Goal: Task Accomplishment & Management: Manage account settings

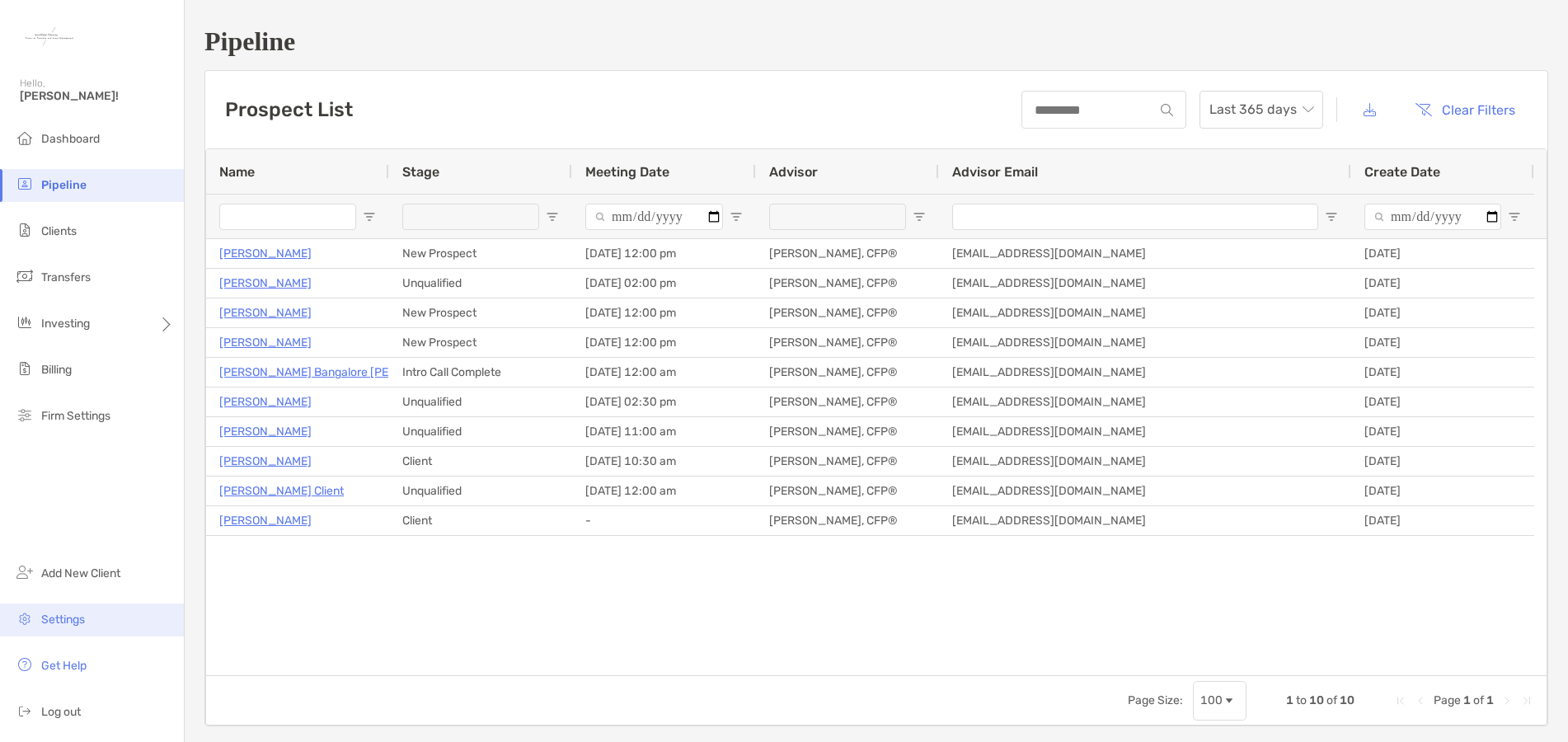
click at [70, 622] on span "Settings" at bounding box center [63, 619] width 43 height 14
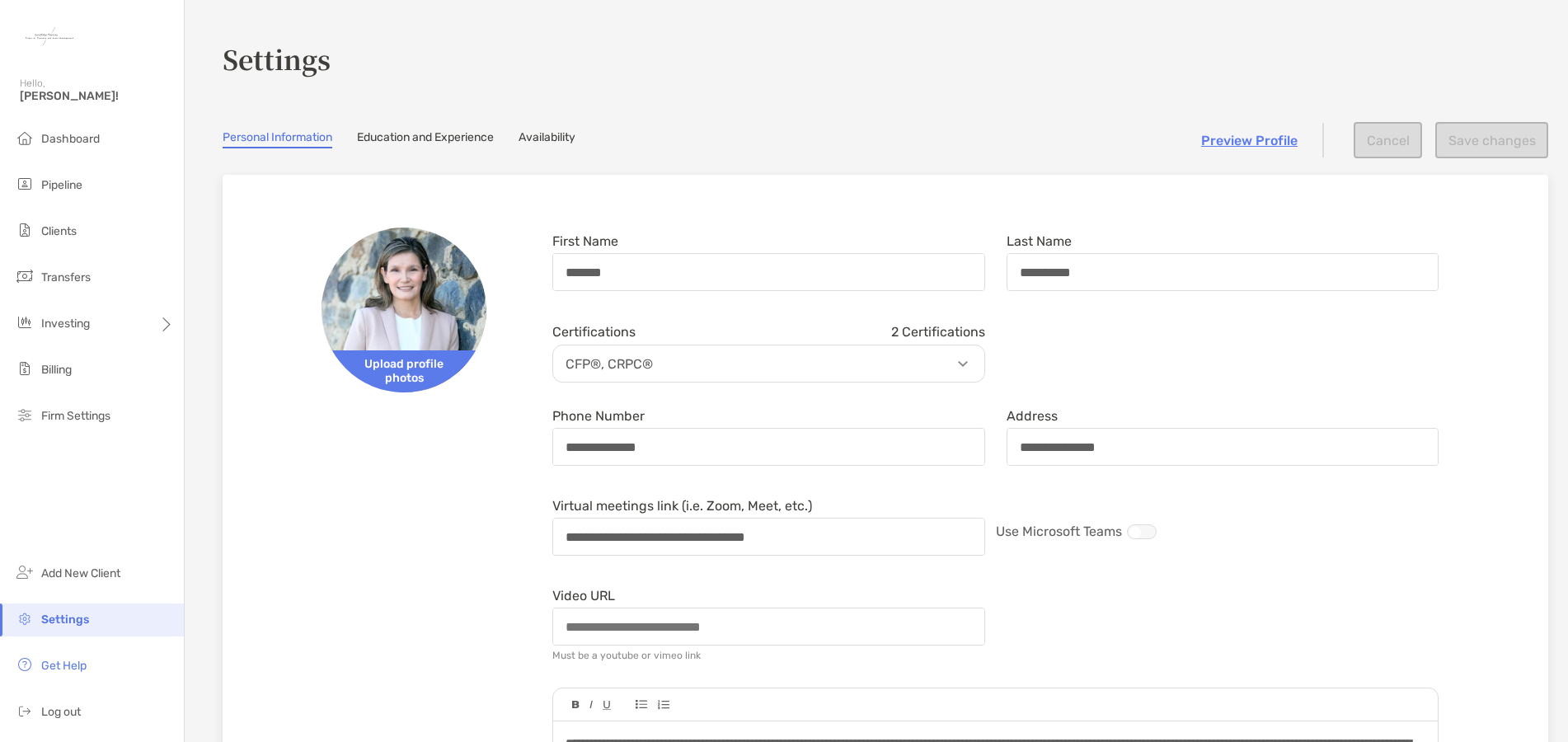
click at [546, 144] on link "Availability" at bounding box center [547, 139] width 57 height 18
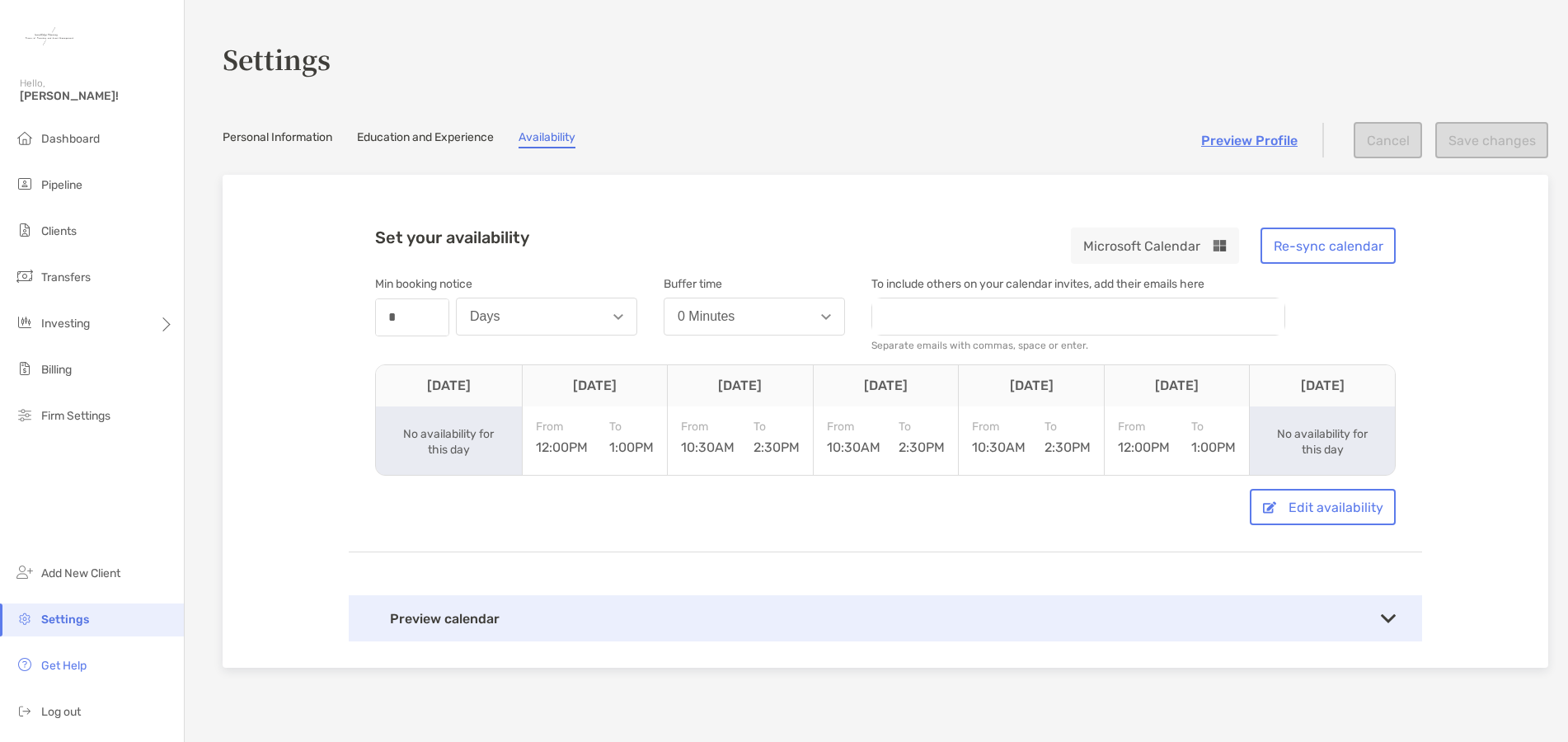
click at [1380, 621] on img at bounding box center [1388, 619] width 15 height 9
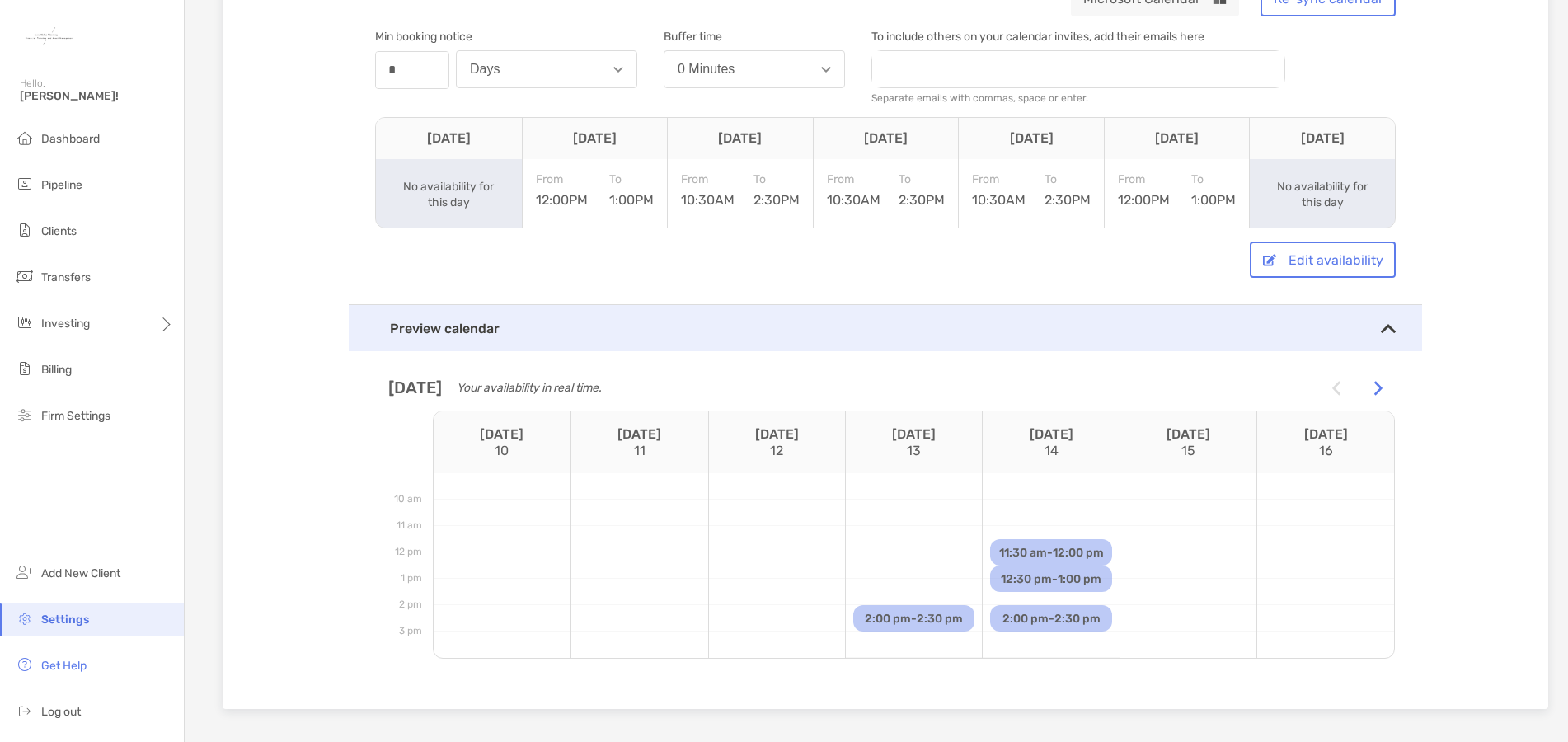
scroll to position [330, 0]
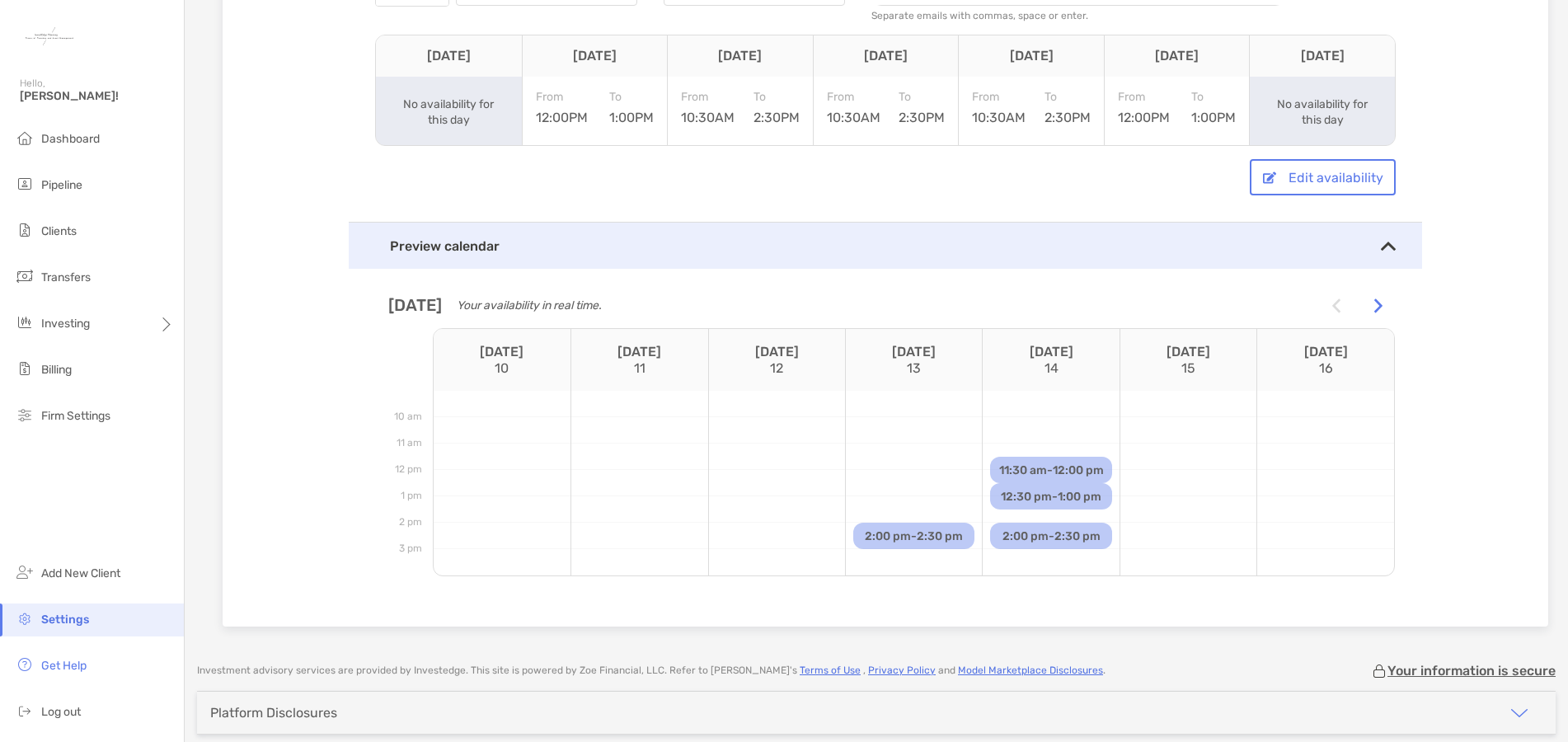
click at [1376, 299] on div at bounding box center [1377, 304] width 33 height 33
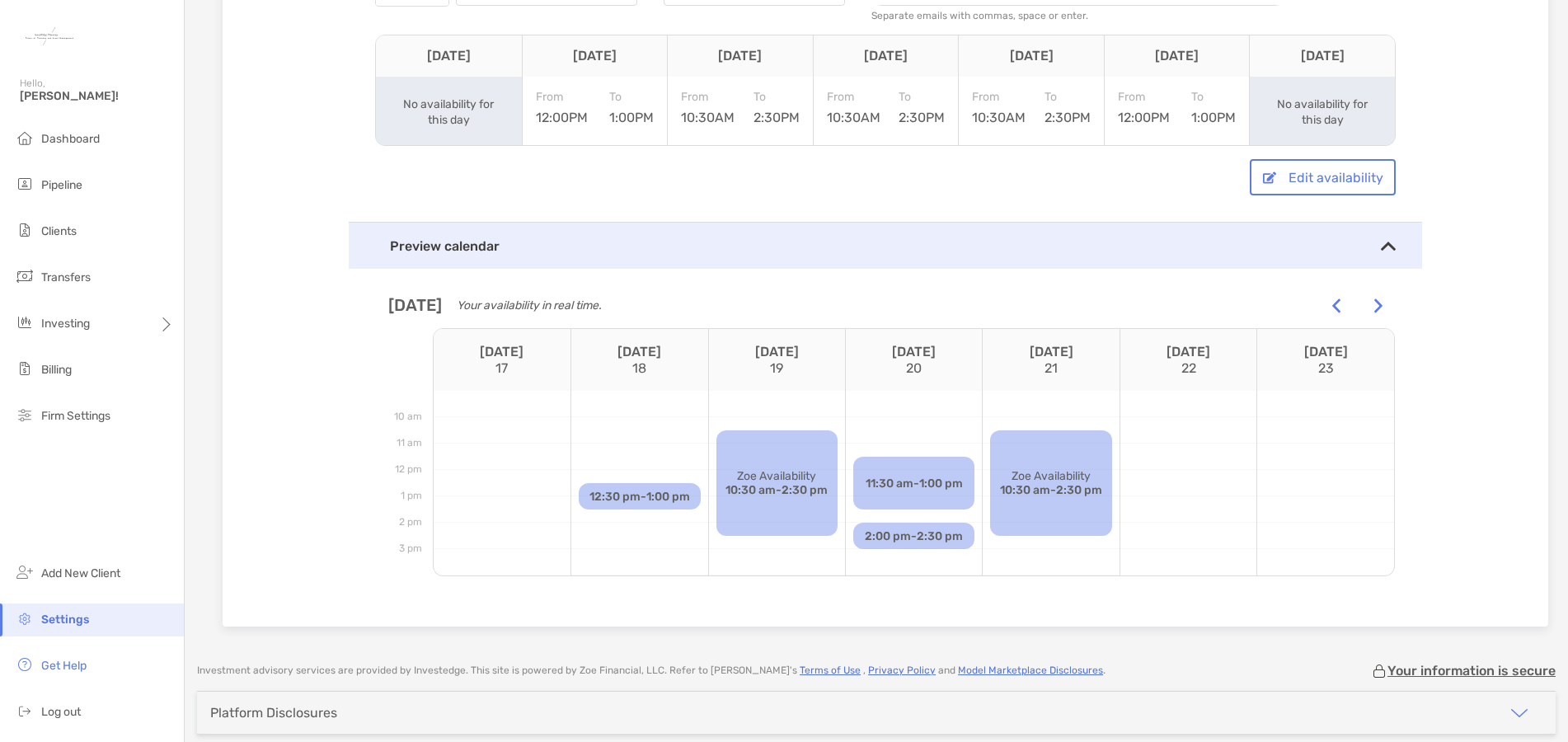
click at [1376, 300] on div at bounding box center [1377, 304] width 33 height 33
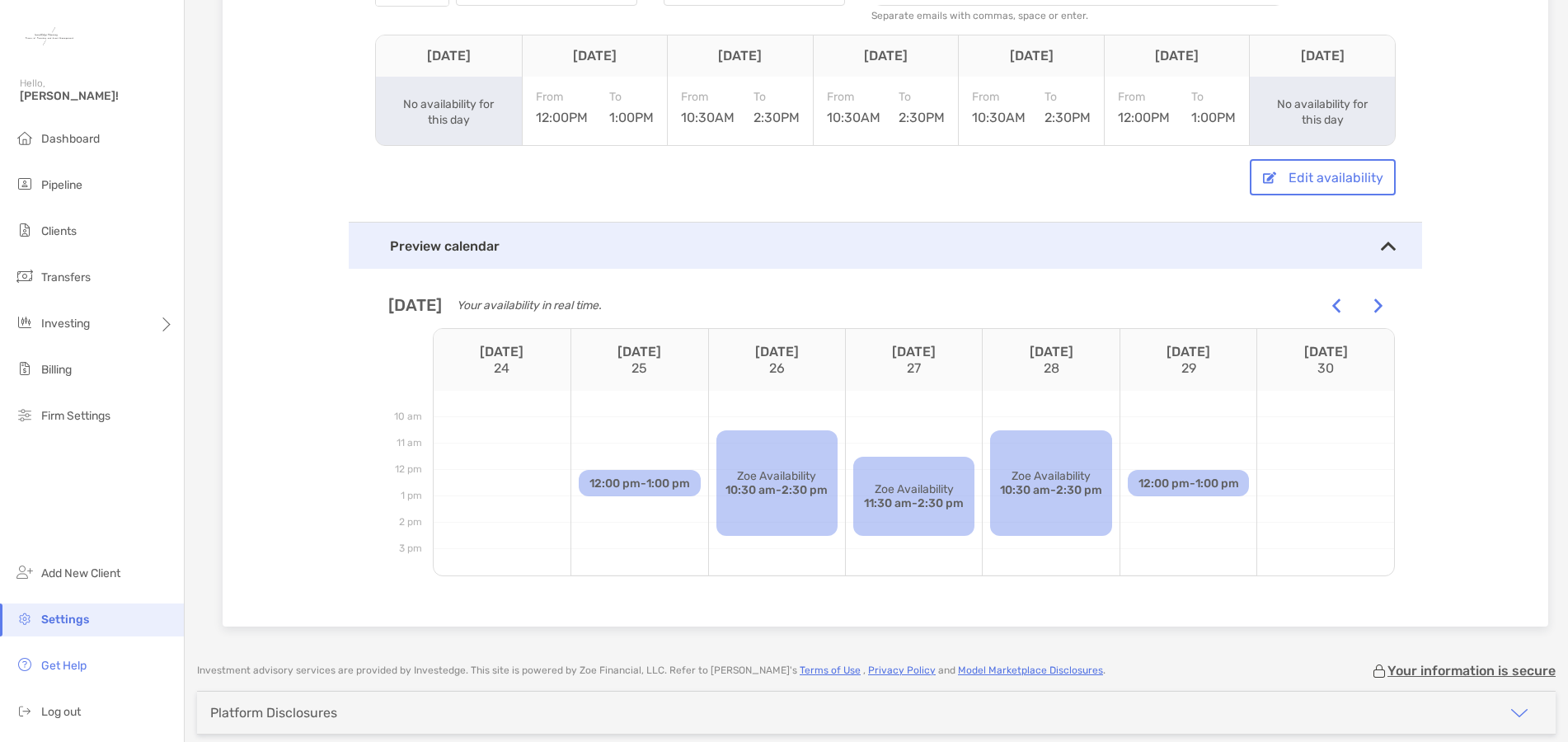
click at [1049, 454] on div "Zoe Availability 10:30 am - 2:30 pm" at bounding box center [1050, 483] width 121 height 105
click at [1045, 461] on div "Zoe Availability 10:30 am - 2:30 pm" at bounding box center [1050, 483] width 121 height 105
